Goal: Task Accomplishment & Management: Manage account settings

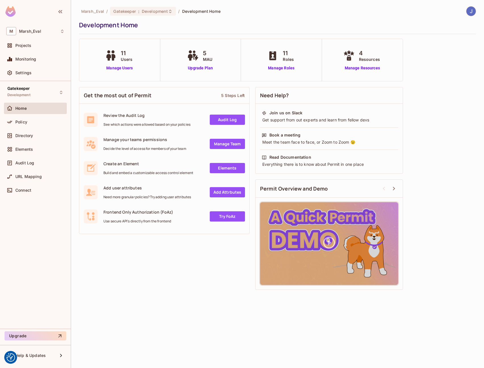
click at [186, 34] on div at bounding box center [277, 34] width 397 height 0
click at [48, 45] on div "Projects" at bounding box center [39, 45] width 49 height 5
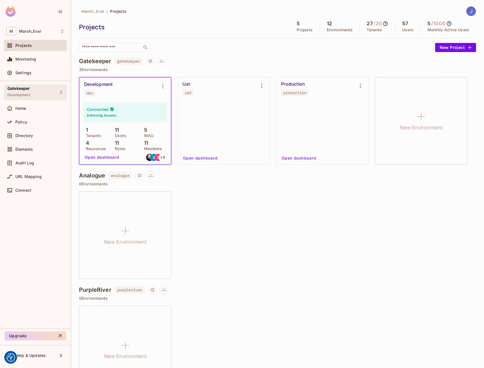
click at [38, 93] on div "Gatekeeper Development" at bounding box center [35, 92] width 63 height 16
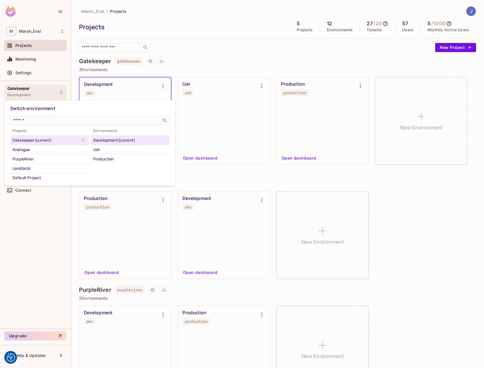
click at [38, 93] on div at bounding box center [242, 184] width 484 height 368
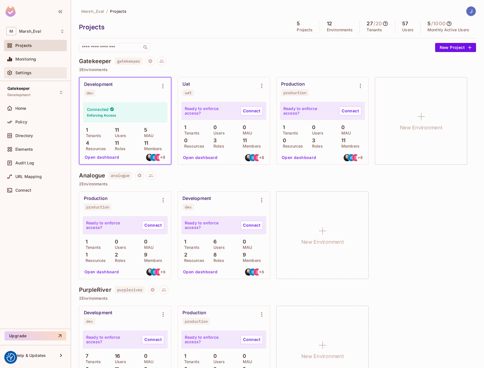
click at [40, 70] on div "Settings" at bounding box center [35, 72] width 58 height 7
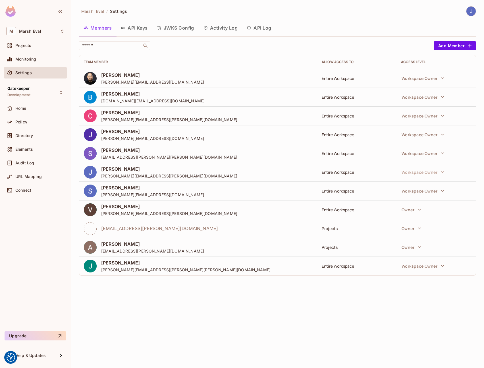
click at [142, 36] on div "Members API Keys JWKS Config Activity Log API Log" at bounding box center [277, 29] width 397 height 16
click at [139, 32] on button "API Keys" at bounding box center [134, 28] width 36 height 14
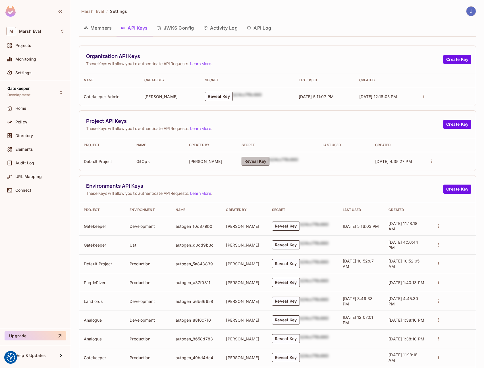
click at [250, 163] on button "Reveal Key" at bounding box center [256, 161] width 28 height 9
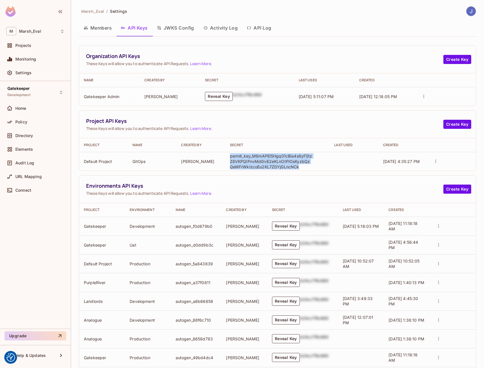
drag, startPoint x: 296, startPoint y: 168, endPoint x: 229, endPoint y: 155, distance: 68.8
click at [230, 155] on p "permit_key_M8mAPEI5Hgq01cBIa4s8yFStzZ8VKPQIPnvMd0ivE2eKLnOtPIOsKyzbQzQeWFrWkIzc…" at bounding box center [271, 161] width 82 height 16
copy p "permit_key_M8mAPEI5Hgq01cBIa4s8yFStzZ8VKPQIPnvMd0ivE2eKLnOtPIOsKyzbQzQeWFrWkIzc…"
click at [51, 95] on div "Gatekeeper Development" at bounding box center [35, 92] width 63 height 16
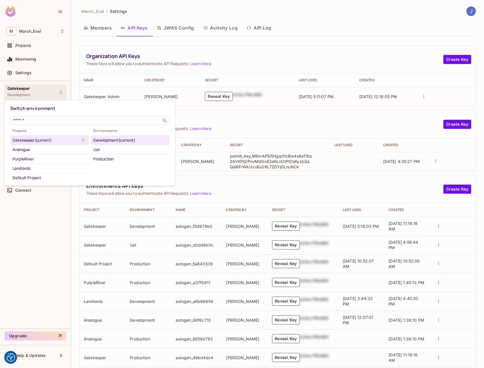
click at [194, 169] on div at bounding box center [242, 184] width 484 height 368
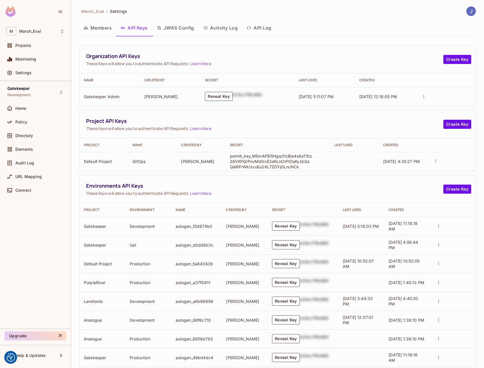
click at [212, 94] on button "Reveal Key" at bounding box center [219, 96] width 28 height 9
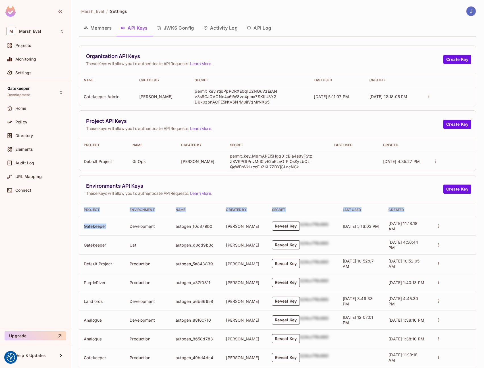
drag, startPoint x: 107, startPoint y: 227, endPoint x: 78, endPoint y: 225, distance: 29.0
click at [78, 225] on div "Marsh_Eval / Settings Members API Keys JWKS Config Activity Log API Log Organiz…" at bounding box center [277, 184] width 413 height 368
click at [85, 227] on td "Gatekeeper" at bounding box center [102, 226] width 46 height 19
click at [64, 86] on div "Gatekeeper Development" at bounding box center [35, 92] width 63 height 16
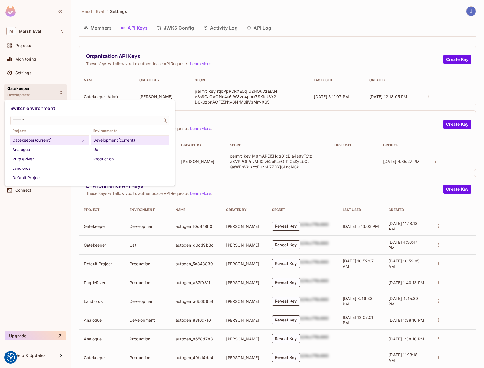
click at [125, 206] on div at bounding box center [242, 184] width 484 height 368
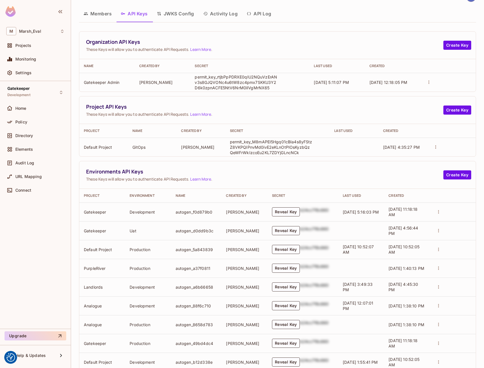
scroll to position [18, 0]
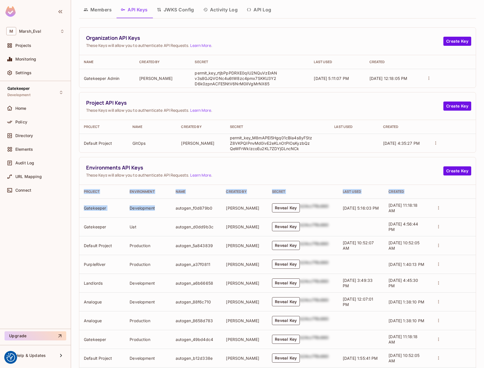
drag, startPoint x: 81, startPoint y: 192, endPoint x: 162, endPoint y: 207, distance: 81.8
click at [162, 207] on table "Project Environment Name Created By Secret Last Used Created Gatekeeper Develop…" at bounding box center [277, 285] width 397 height 201
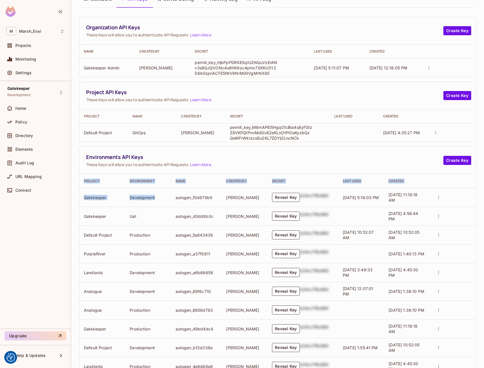
click at [84, 185] on th "Project" at bounding box center [102, 181] width 46 height 14
drag, startPoint x: 83, startPoint y: 181, endPoint x: 146, endPoint y: 217, distance: 72.2
click at [146, 217] on table "Project Environment Name Created By Secret Last Used Created Gatekeeper Develop…" at bounding box center [277, 274] width 397 height 201
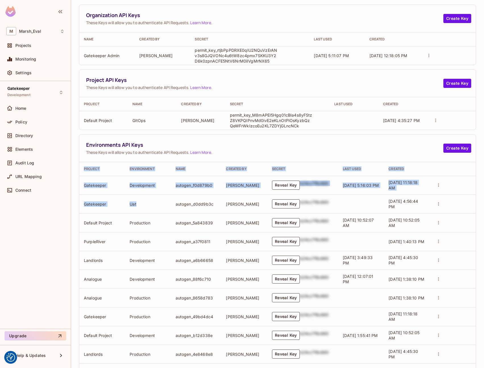
scroll to position [68, 0]
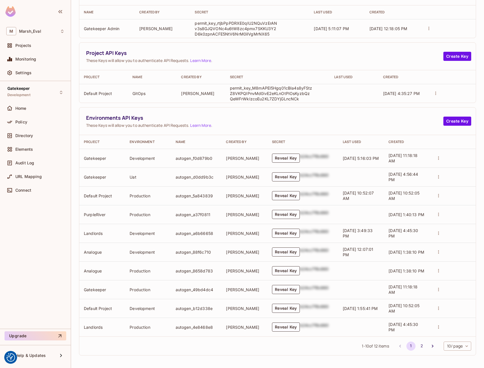
click at [138, 292] on td "Production" at bounding box center [148, 289] width 46 height 19
drag, startPoint x: 152, startPoint y: 288, endPoint x: 81, endPoint y: 290, distance: 71.1
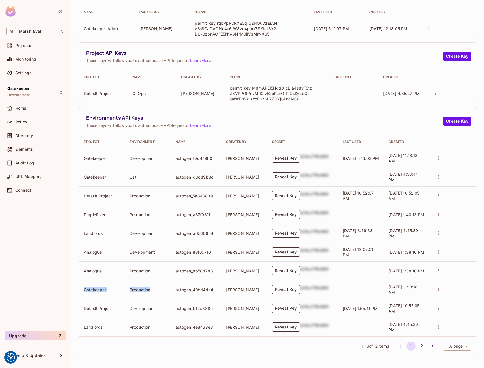
click at [81, 290] on tr "Gatekeeper Production autogen_49bd4dc4 [PERSON_NAME] Reveal Key b24cc7f8c660 [D…" at bounding box center [277, 289] width 397 height 19
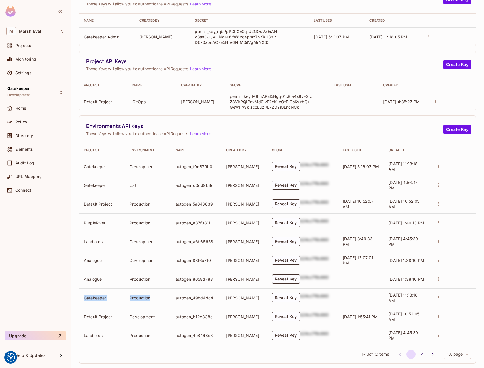
scroll to position [59, 0]
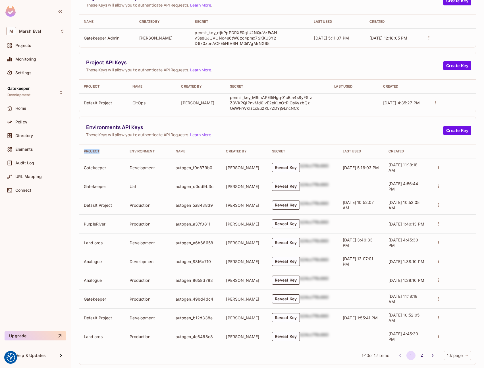
drag, startPoint x: 99, startPoint y: 151, endPoint x: 80, endPoint y: 150, distance: 18.8
click at [80, 150] on th "Project" at bounding box center [102, 151] width 46 height 14
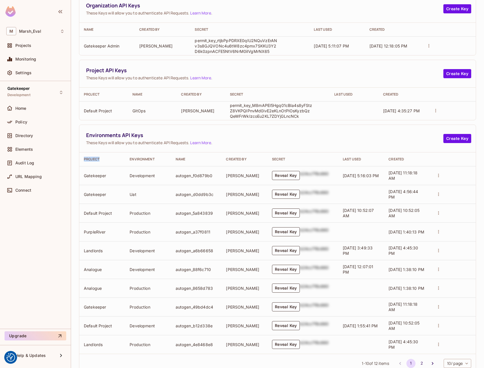
scroll to position [47, 0]
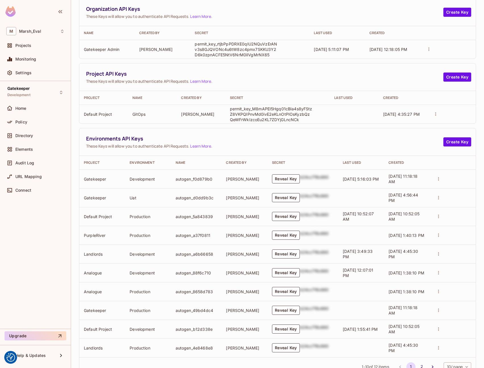
click at [163, 156] on th "Environment" at bounding box center [148, 163] width 46 height 14
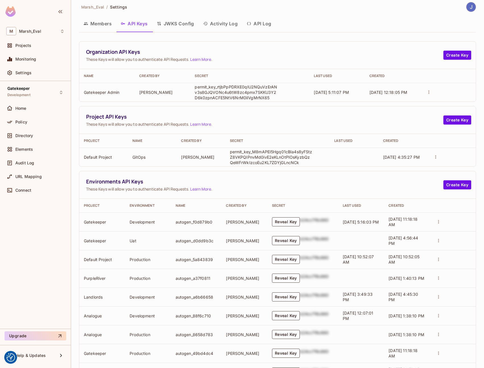
scroll to position [0, 0]
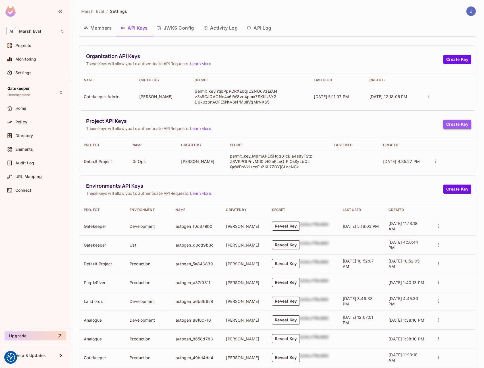
click at [452, 123] on button "Create Key" at bounding box center [458, 124] width 28 height 9
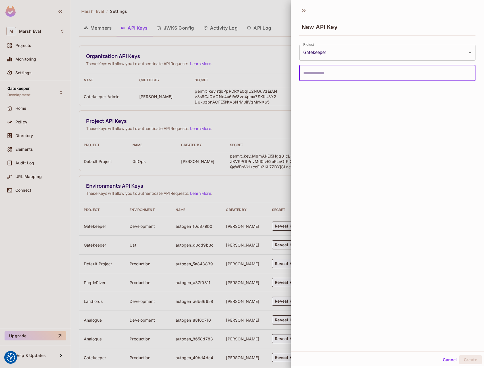
click at [363, 70] on input "text" at bounding box center [387, 73] width 176 height 16
click at [357, 72] on input "text" at bounding box center [387, 73] width 176 height 16
type input "**********"
click at [466, 355] on div "Cancel Create" at bounding box center [387, 360] width 193 height 14
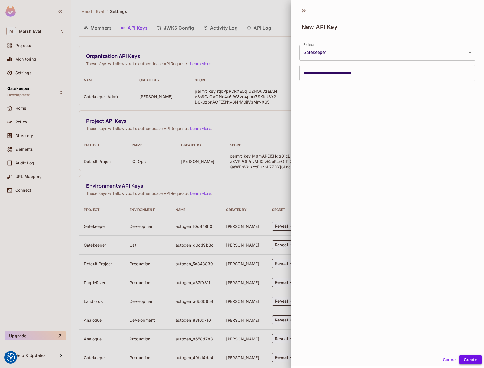
click at [467, 356] on button "Create" at bounding box center [470, 359] width 22 height 9
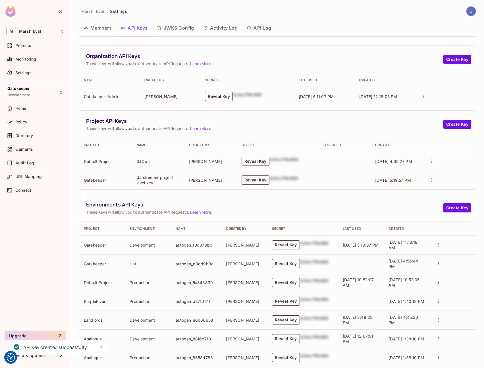
scroll to position [1, 0]
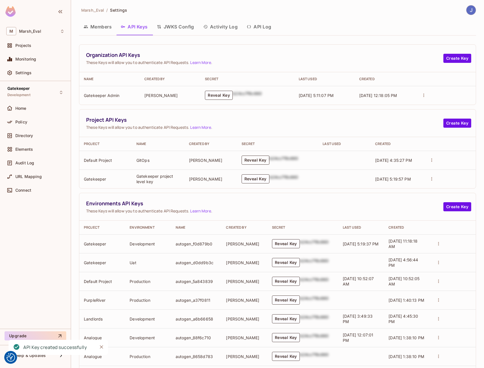
click at [260, 159] on button "Reveal Key" at bounding box center [256, 160] width 28 height 9
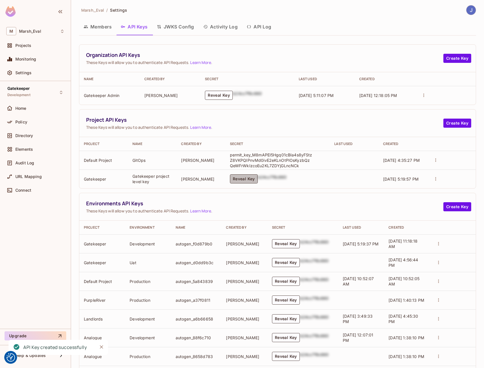
click at [251, 181] on button "Reveal Key" at bounding box center [244, 178] width 28 height 9
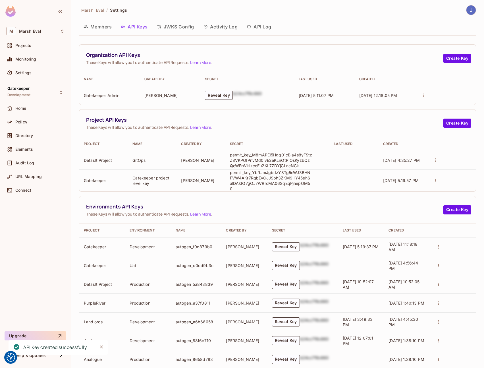
click at [256, 178] on p "permit_key_YbRJmJgbdzY8Tg5eWJ3BHNFVW4AKr7RqbEvCJJSph3ZKM9HY45ehSalDAkIQ7gOJ7WRr…" at bounding box center [271, 181] width 82 height 22
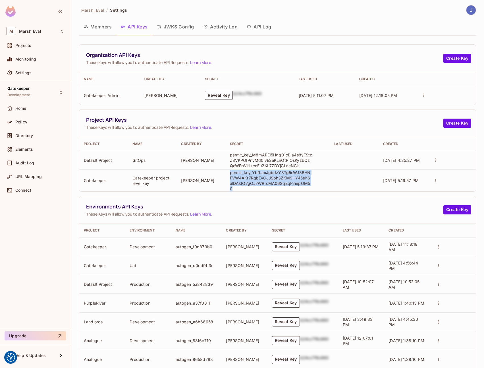
copy p "permit_key_YbRJmJgbdzY8Tg5eWJ3BHNFVW4AKr7RqbEvCJJSph3ZKM9HY45ehSalDAkIQ7gOJ7WRr…"
click at [266, 174] on p "permit_key_YbRJmJgbdzY8Tg5eWJ3BHNFVW4AKr7RqbEvCJJSph3ZKM9HY45ehSalDAkIQ7gOJ7WRr…" at bounding box center [271, 181] width 82 height 22
drag, startPoint x: 229, startPoint y: 175, endPoint x: 307, endPoint y: 185, distance: 78.5
click at [307, 185] on p "permit_key_YbRJmJgbdzY8Tg5eWJ3BHNFVW4AKr7RqbEvCJJSph3ZKM9HY45ehSalDAkIQ7gOJ7WRr…" at bounding box center [271, 181] width 82 height 22
copy p "permit_key_YbRJmJgbdzY8Tg5eWJ3BHNFVW4AKr7RqbEvCJJSph3ZKM9HY45ehSalDAkIQ7gOJ7WRr…"
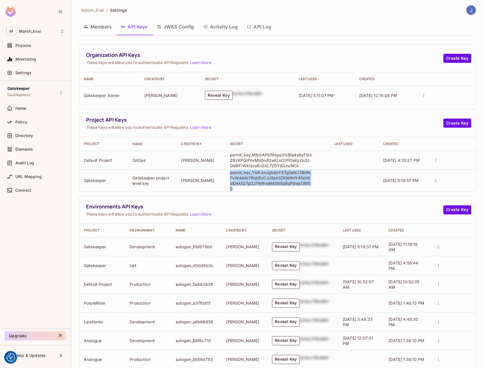
click at [226, 96] on button "Reveal Key" at bounding box center [219, 95] width 28 height 9
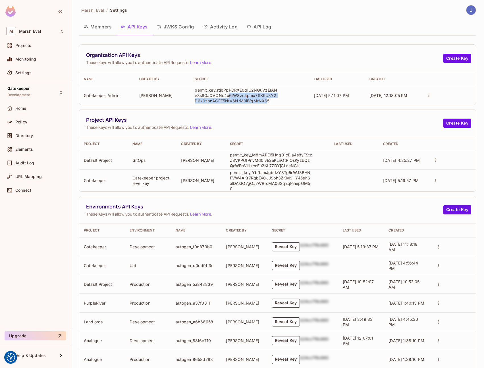
drag, startPoint x: 266, startPoint y: 103, endPoint x: 225, endPoint y: 94, distance: 41.8
click at [225, 94] on p "permit_key_rtjbPpPDRXE0qIU2NQuVzErANv3s8GJQVONc4u6tW8zc4pmx7SKKU3Y2D6k0zpnACFE5…" at bounding box center [236, 95] width 82 height 16
drag, startPoint x: 267, startPoint y: 101, endPoint x: 193, endPoint y: 91, distance: 74.6
click at [193, 91] on td "permit_key_rtjbPpPDRXE0qIU2NQuVzErANv3s8GJQVONc4u6tW8zc4pmx7SKKU3Y2D6k0zpnACFE5…" at bounding box center [249, 95] width 119 height 19
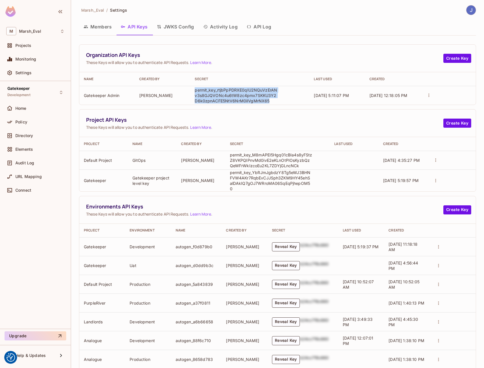
copy p "permit_key_rtjbPpPDRXE0qIU2NQuVzErANv3s8GJQVONc4u6tW8zc4pmx7SKKU3Y2D6k0zpnACFE5…"
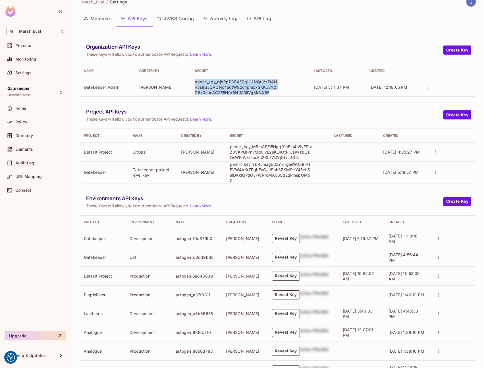
scroll to position [11, 0]
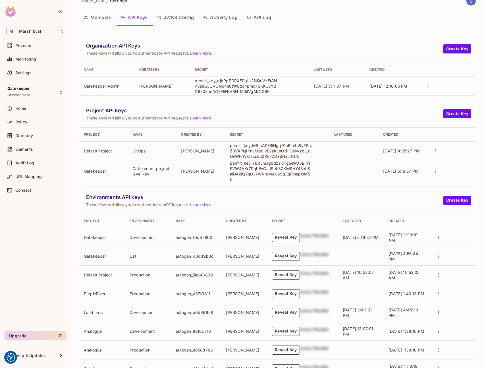
click at [196, 234] on td "autogen_f0d879b0" at bounding box center [196, 237] width 51 height 19
click at [59, 94] on icon at bounding box center [61, 92] width 5 height 5
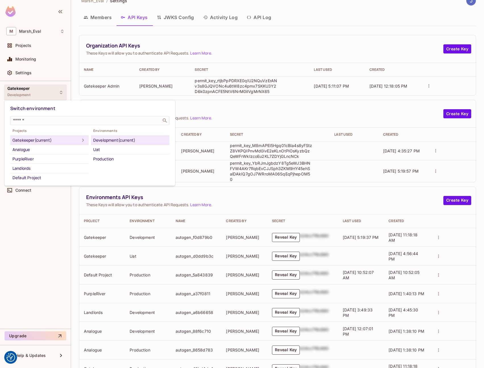
click at [177, 76] on div at bounding box center [242, 184] width 484 height 368
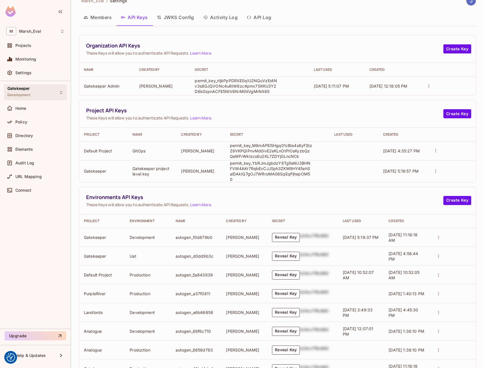
click at [42, 91] on div "Gatekeeper Development" at bounding box center [35, 92] width 63 height 16
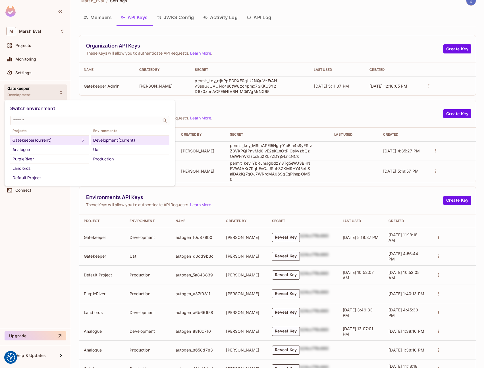
click at [26, 45] on div at bounding box center [242, 184] width 484 height 368
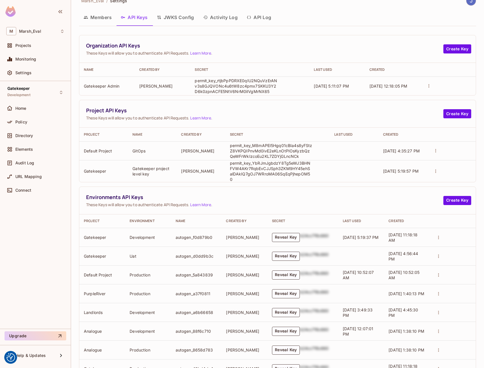
click at [24, 44] on span "Projects" at bounding box center [23, 45] width 16 height 5
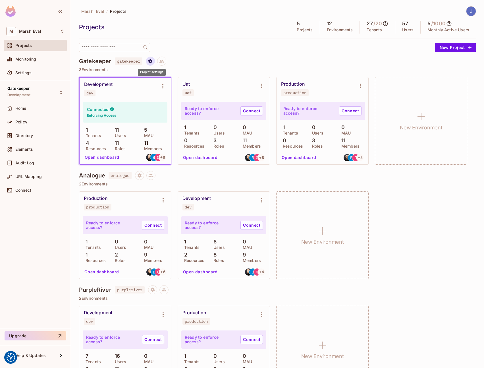
click at [152, 61] on icon "Project settings" at bounding box center [150, 61] width 4 height 4
click at [165, 78] on div "Edit Project" at bounding box center [174, 82] width 36 height 9
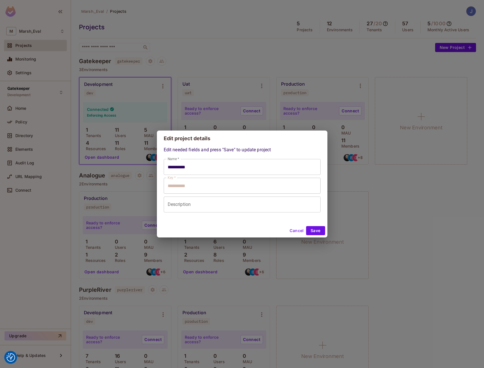
click at [298, 230] on button "Cancel" at bounding box center [296, 230] width 18 height 9
